Goal: Task Accomplishment & Management: Use online tool/utility

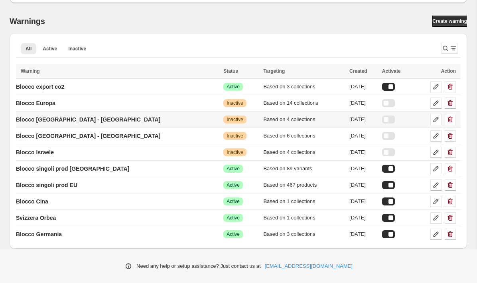
scroll to position [59, 0]
